Goal: Task Accomplishment & Management: Manage account settings

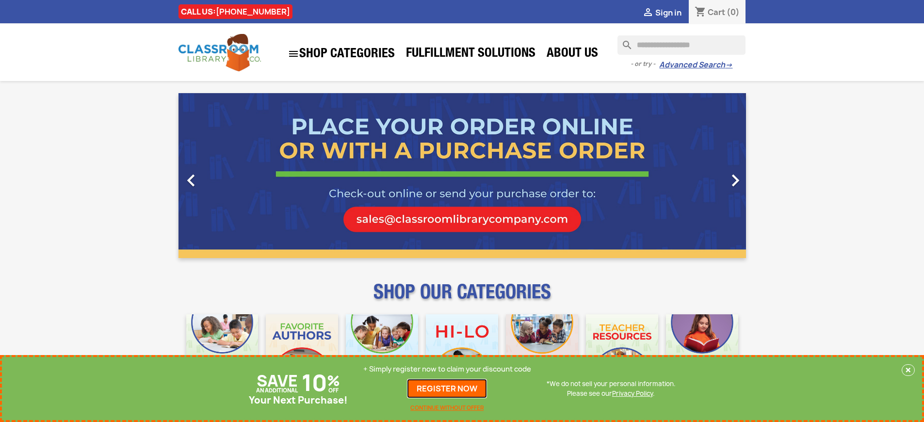
click at [447, 389] on link "REGISTER NOW" at bounding box center [447, 388] width 80 height 19
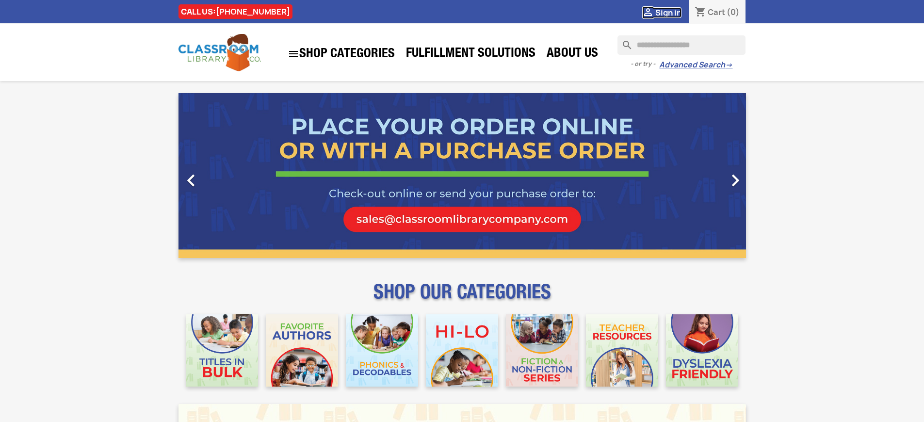
click at [668, 12] on span "Sign in" at bounding box center [668, 12] width 26 height 11
